Goal: Check status: Check status

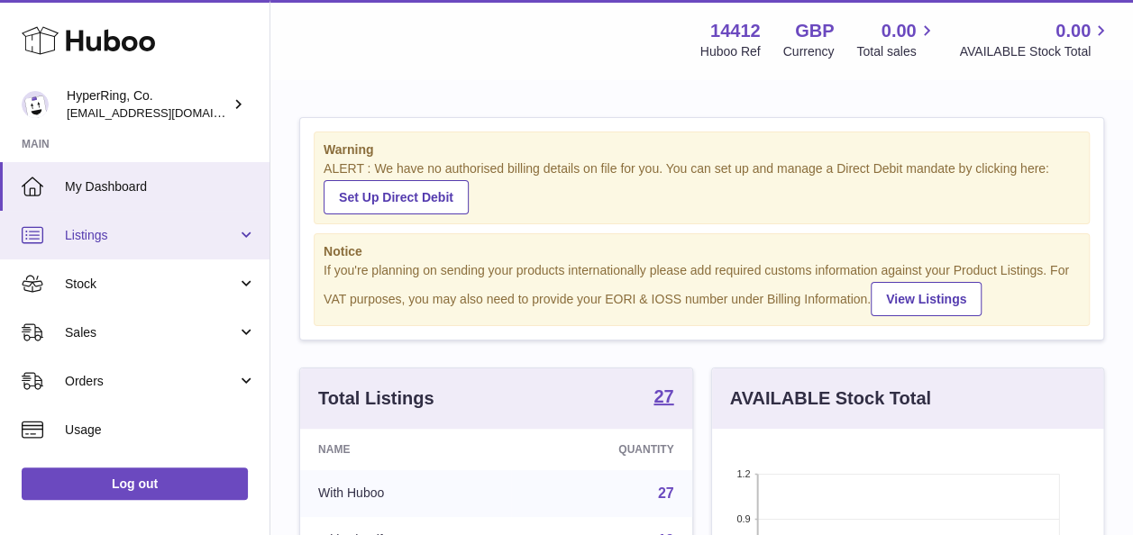
scroll to position [76, 0]
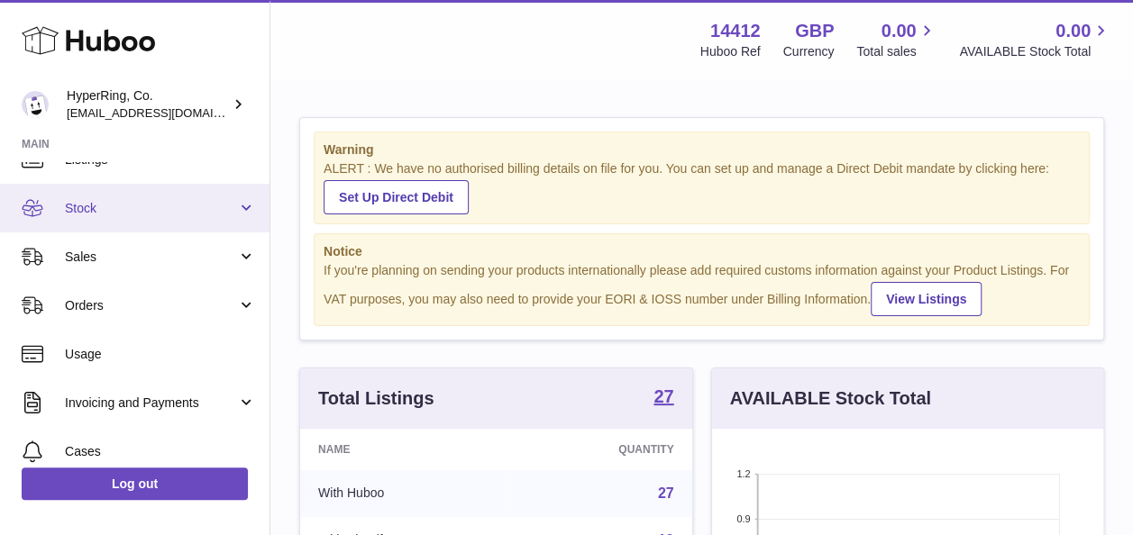
click at [171, 216] on link "Stock" at bounding box center [134, 208] width 269 height 49
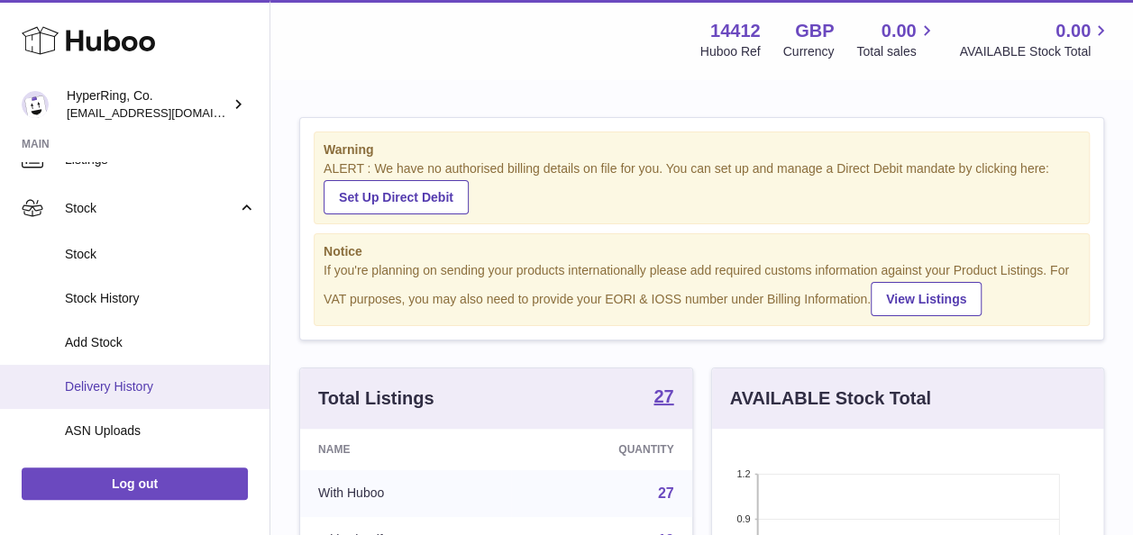
click at [183, 391] on span "Delivery History" at bounding box center [160, 387] width 191 height 17
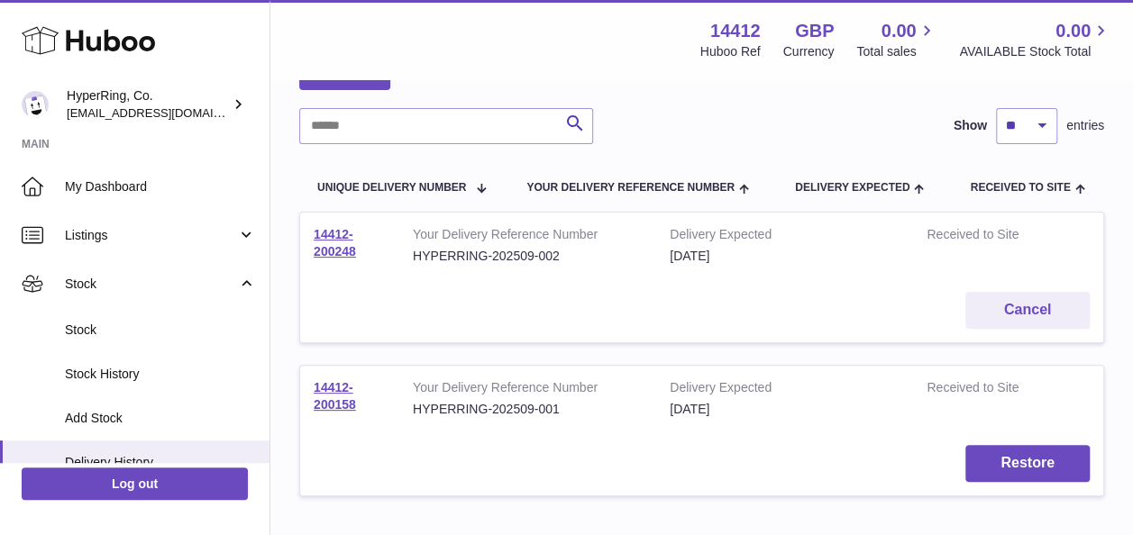
scroll to position [117, 0]
click at [335, 233] on link "14412-200248" at bounding box center [335, 242] width 42 height 32
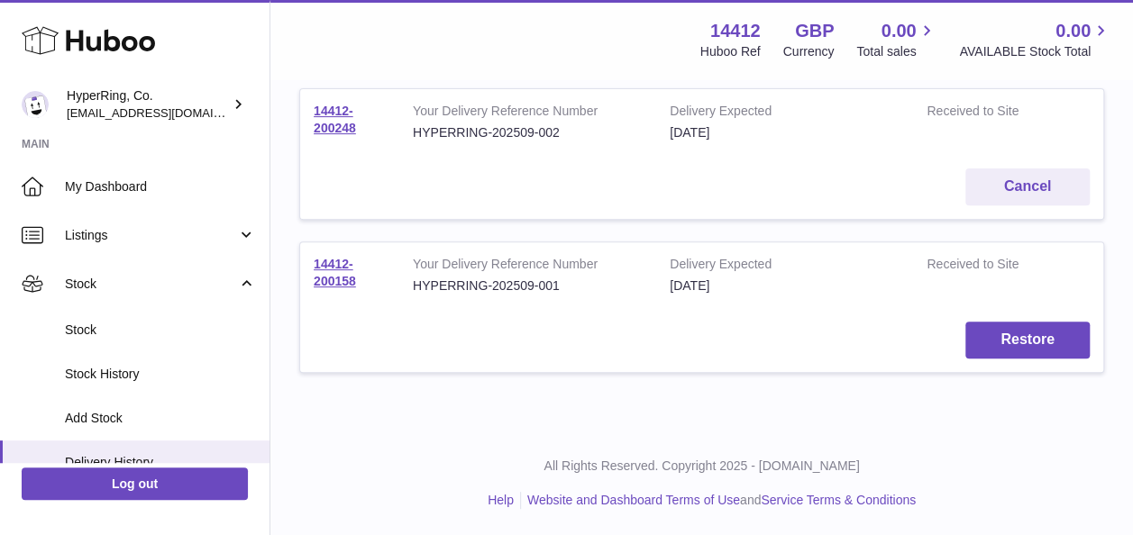
scroll to position [0, 0]
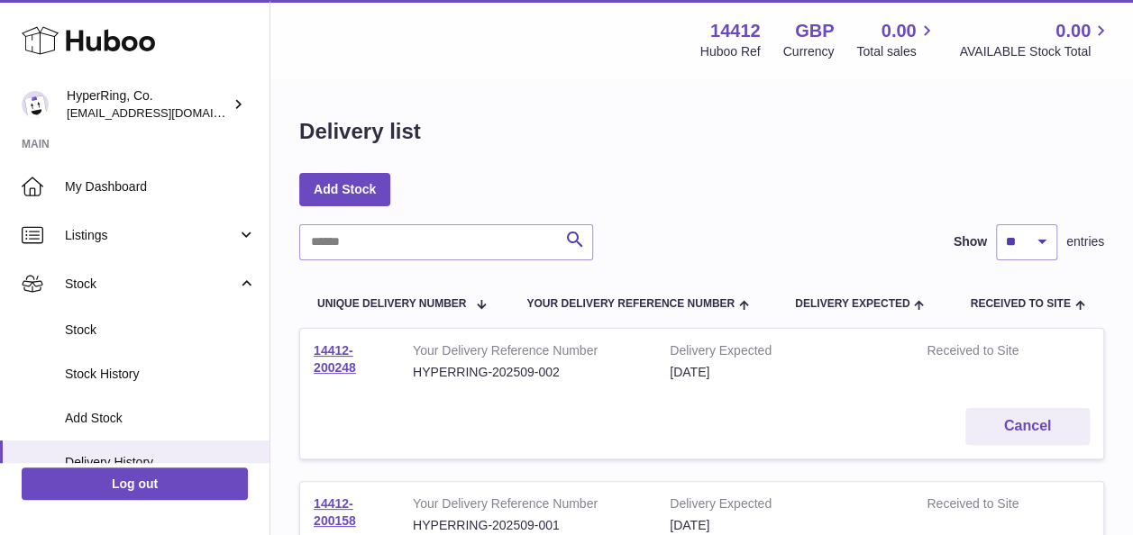
drag, startPoint x: 362, startPoint y: 382, endPoint x: 308, endPoint y: 344, distance: 66.0
click at [308, 344] on td "14412-200248" at bounding box center [349, 362] width 99 height 66
copy link "14412-200248"
